Goal: Task Accomplishment & Management: Manage account settings

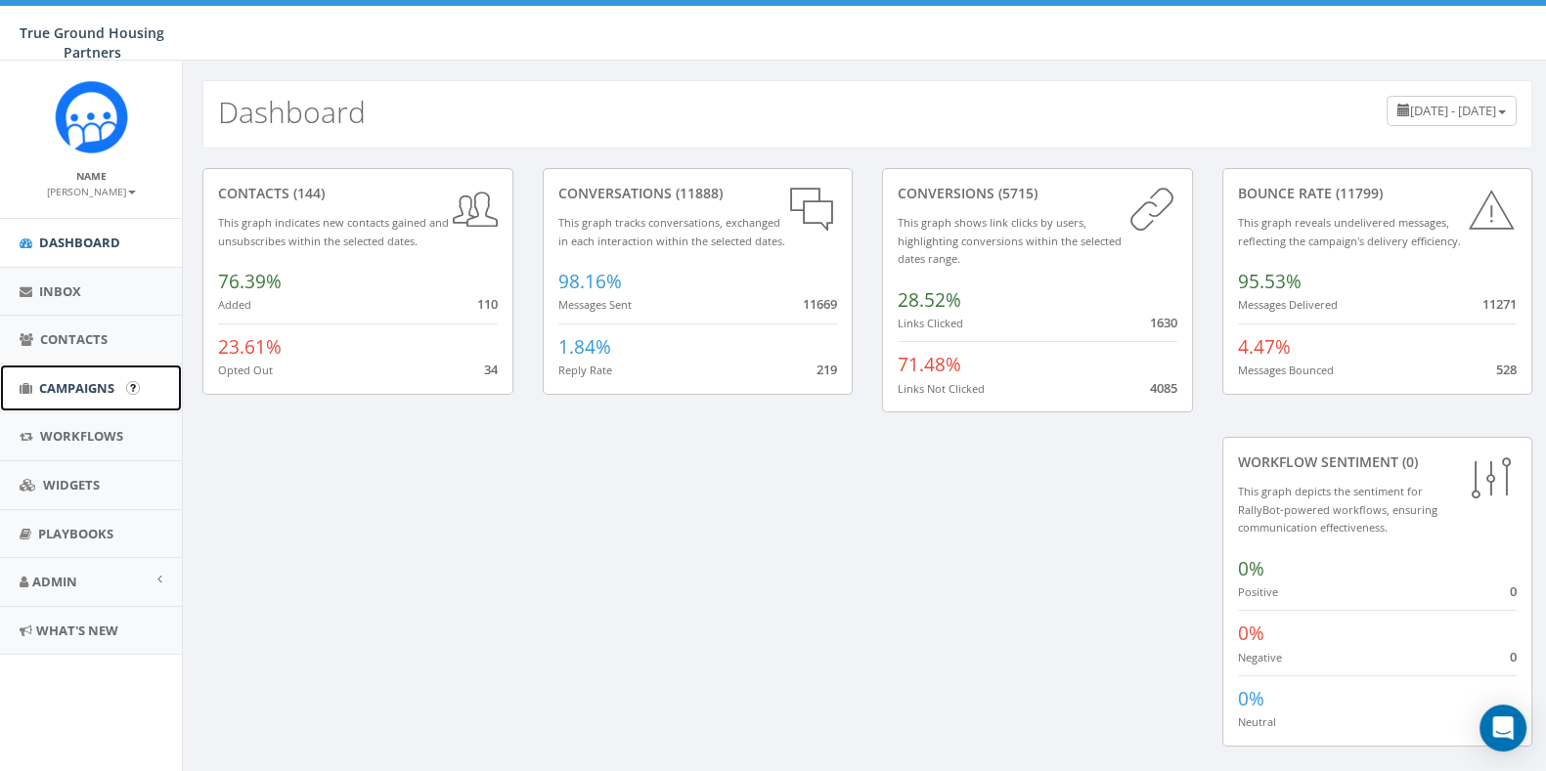
click at [65, 386] on span "Campaigns" at bounding box center [76, 388] width 75 height 18
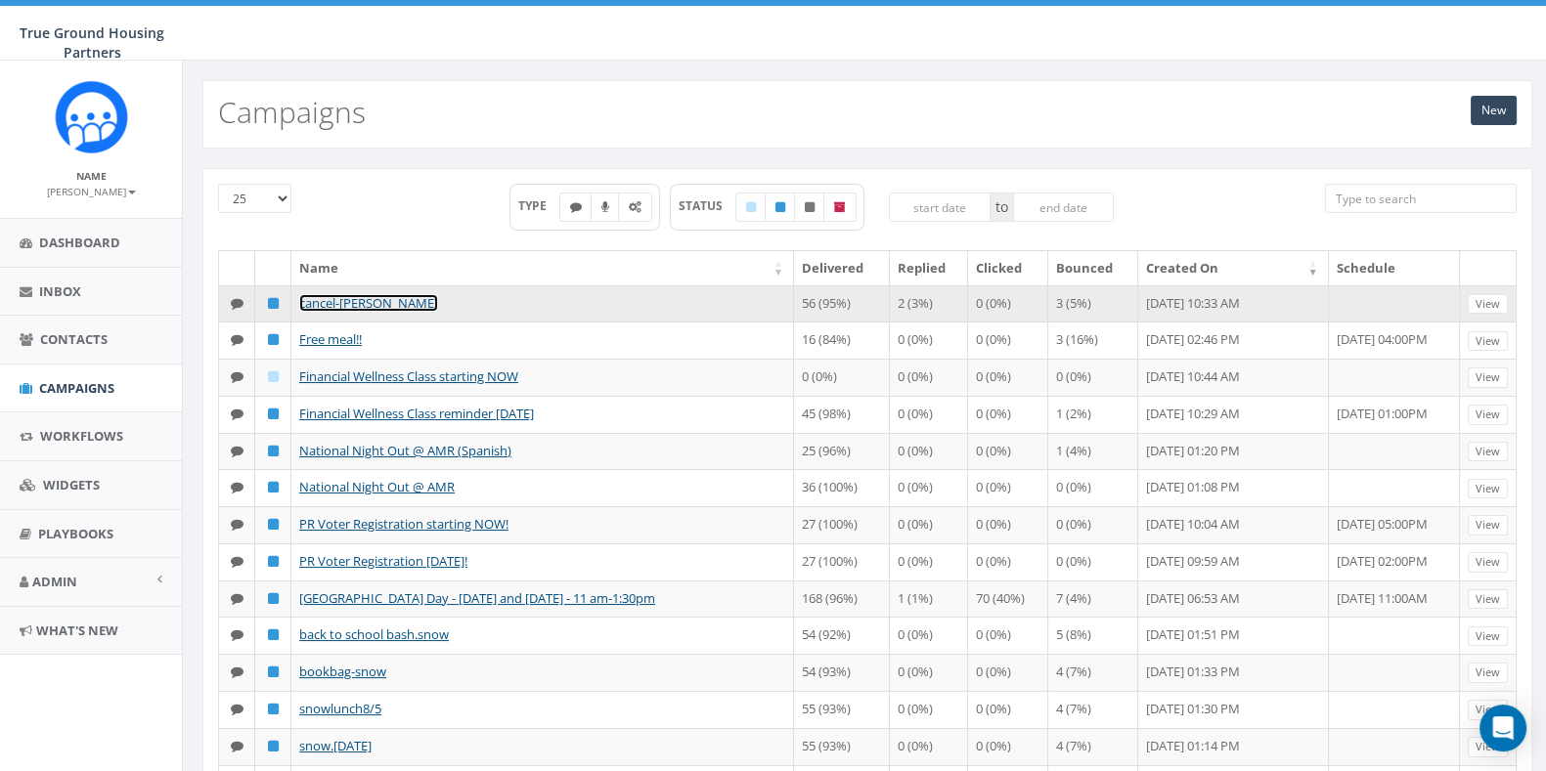
click at [359, 304] on link "cancel-[PERSON_NAME]" at bounding box center [368, 303] width 139 height 18
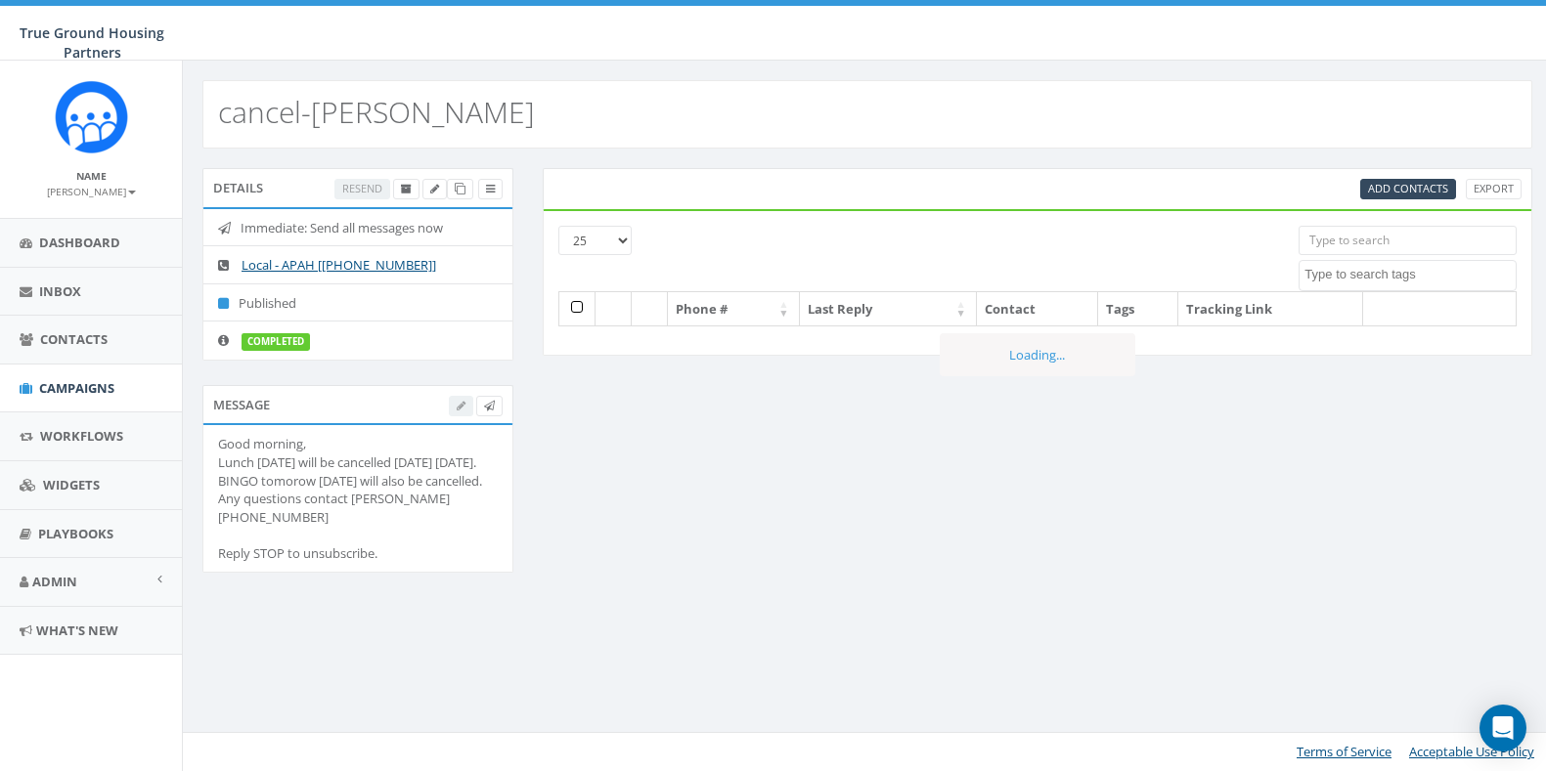
select select
